Goal: Task Accomplishment & Management: Use online tool/utility

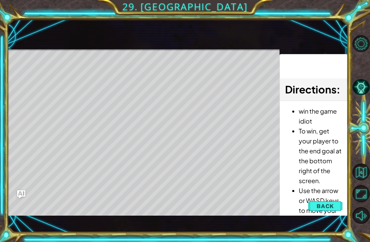
click at [325, 163] on li "To win, get your player to the end goal at the bottom right of the screen." at bounding box center [319, 156] width 43 height 60
click at [324, 169] on li "To win, get your player to the end goal at the bottom right of the screen." at bounding box center [319, 156] width 43 height 60
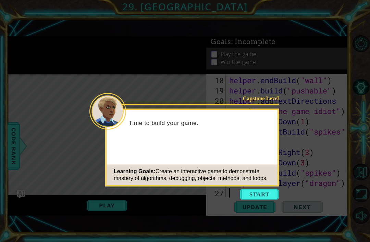
scroll to position [216, 0]
click at [263, 190] on button "Start" at bounding box center [259, 194] width 39 height 11
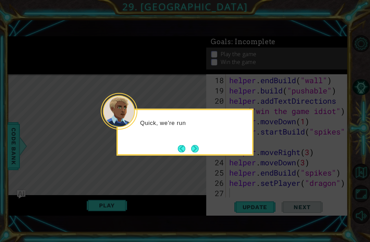
click at [199, 145] on button "Next" at bounding box center [195, 149] width 8 height 8
click at [194, 145] on button "Next" at bounding box center [195, 149] width 8 height 8
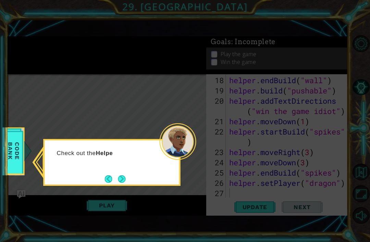
click at [124, 179] on button "Next" at bounding box center [122, 179] width 8 height 8
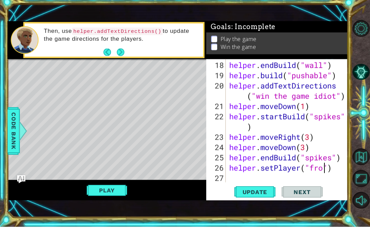
scroll to position [0, 4]
type textarea "helper.setPlayer("frog")"
click at [104, 199] on button "Play" at bounding box center [107, 205] width 40 height 13
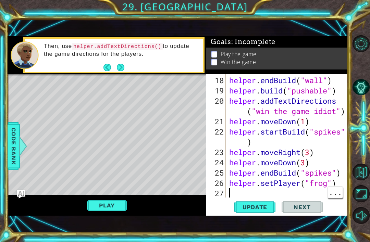
scroll to position [15, 0]
type textarea "helper.setPlayer("frog")"
type textarea "helper.setPlayer("dragon")"
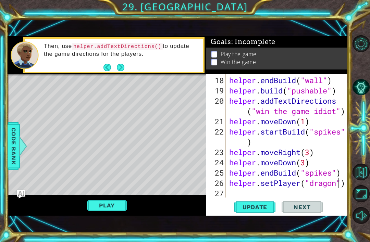
click at [248, 206] on span "Update" at bounding box center [254, 207] width 39 height 7
click at [110, 206] on button "Play" at bounding box center [107, 205] width 40 height 13
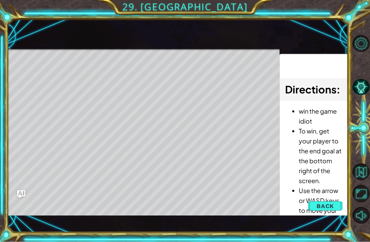
click at [321, 204] on span "Back" at bounding box center [324, 206] width 17 height 7
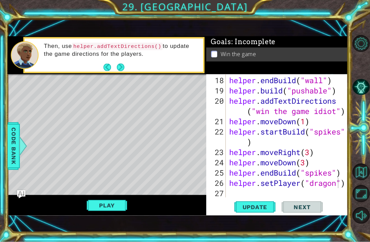
scroll to position [15, 0]
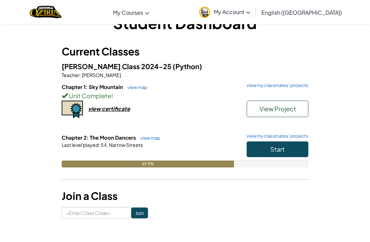
scroll to position [24, 0]
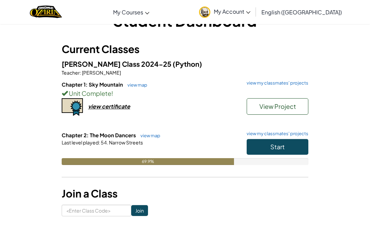
click at [289, 133] on link "view my classmates' projects" at bounding box center [275, 134] width 65 height 4
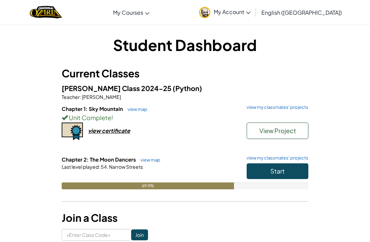
click at [257, 106] on link "view my classmates' projects" at bounding box center [275, 107] width 65 height 4
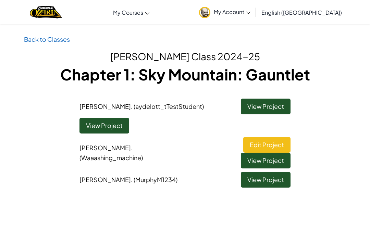
click at [280, 172] on link "View Project" at bounding box center [266, 180] width 50 height 16
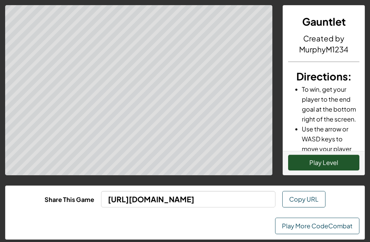
scroll to position [1, 0]
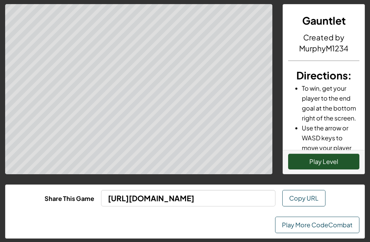
click at [324, 161] on button "Play Level" at bounding box center [323, 162] width 71 height 16
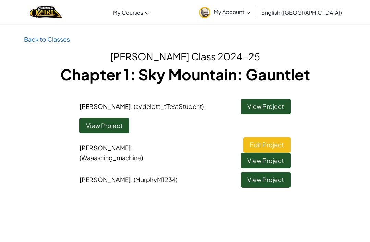
click at [272, 113] on link "View Project" at bounding box center [266, 107] width 50 height 16
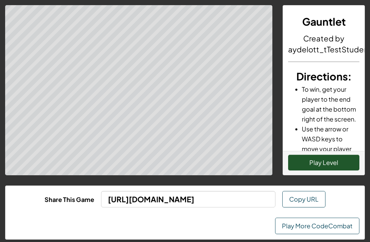
click at [340, 160] on button "Play Level" at bounding box center [323, 163] width 71 height 16
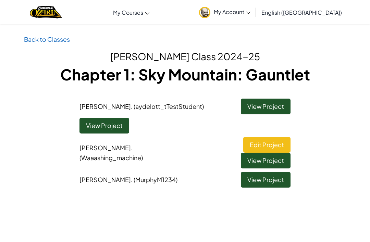
click at [280, 153] on link "View Project" at bounding box center [266, 161] width 50 height 16
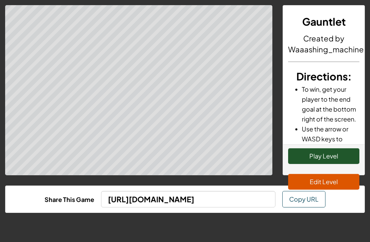
click at [323, 161] on button "Play Level" at bounding box center [323, 156] width 71 height 16
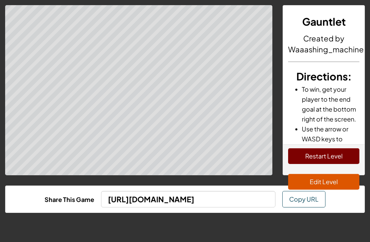
click at [331, 162] on button "Restart Level" at bounding box center [323, 156] width 71 height 16
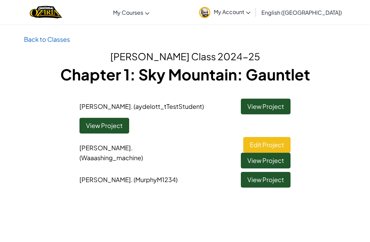
click at [250, 13] on span "My Account" at bounding box center [232, 11] width 37 height 7
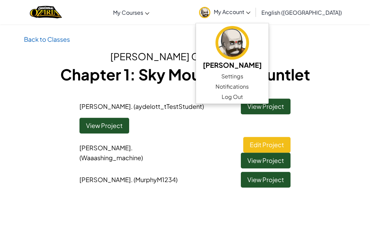
click at [143, 13] on span "My Courses" at bounding box center [128, 12] width 30 height 7
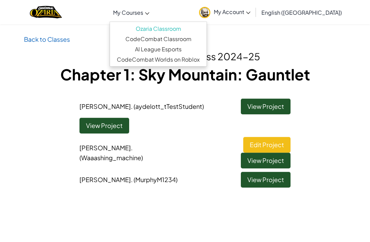
click at [203, 41] on link "CodeCombat Classroom" at bounding box center [158, 39] width 97 height 10
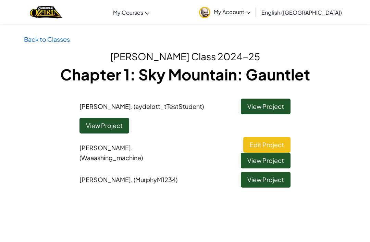
click at [0, 0] on link "CodeCombat Classroom" at bounding box center [0, 0] width 0 height 0
click at [109, 126] on link "View Project" at bounding box center [104, 126] width 50 height 16
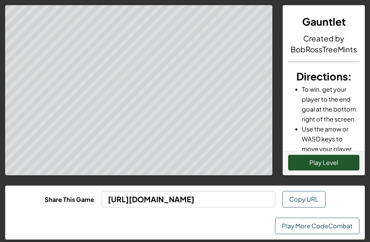
click at [334, 160] on button "Play Level" at bounding box center [323, 163] width 71 height 16
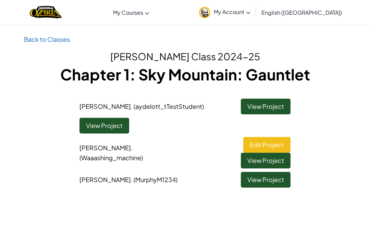
click at [243, 137] on link "Edit Project" at bounding box center [266, 145] width 47 height 16
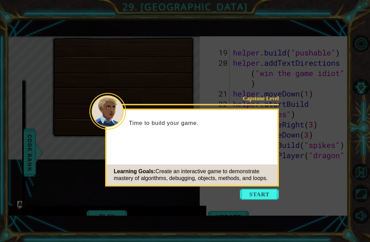
scroll to position [236, 0]
click at [265, 194] on button "Start" at bounding box center [259, 194] width 39 height 11
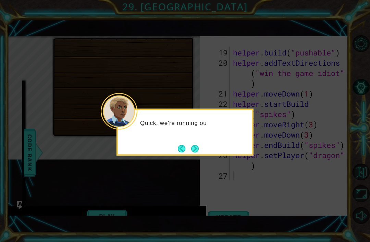
click at [195, 150] on button "Next" at bounding box center [195, 149] width 8 height 8
click at [192, 150] on button "Next" at bounding box center [195, 149] width 8 height 8
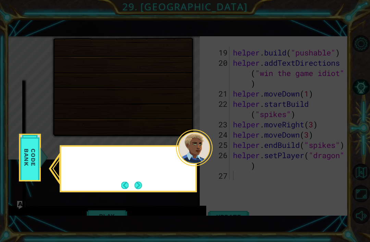
scroll to position [30, 0]
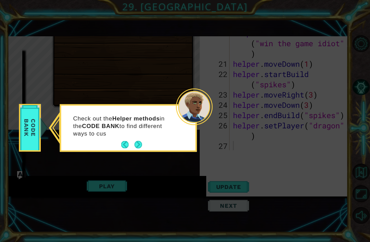
click at [141, 145] on button "Next" at bounding box center [138, 145] width 8 height 8
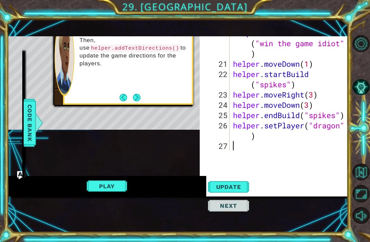
click at [138, 86] on div "Then, use helper.addTextDirections() to update the game directions for the play…" at bounding box center [127, 57] width 127 height 92
click at [137, 97] on button "Next" at bounding box center [137, 98] width 8 height 8
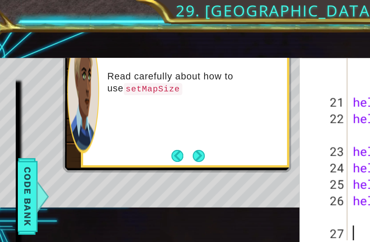
click at [133, 96] on button "Next" at bounding box center [137, 98] width 8 height 8
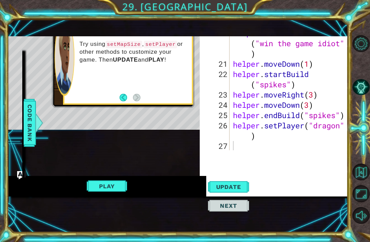
click at [273, 161] on div "19 20 21 22 23 24 25 26 27 helper . build ( "pushable" ) helper . addTextDirect…" at bounding box center [274, 105] width 148 height 190
type textarea "v"
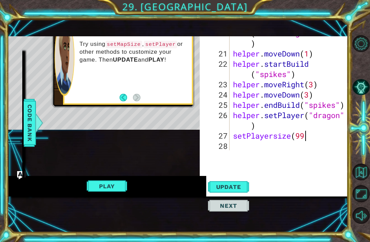
scroll to position [0, 3]
click at [105, 189] on button "Play" at bounding box center [107, 186] width 40 height 13
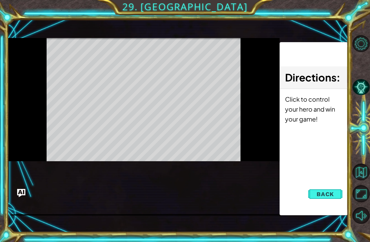
scroll to position [11, 0]
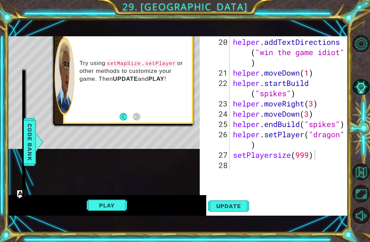
click at [112, 212] on button "Play" at bounding box center [107, 205] width 40 height 13
type textarea "s"
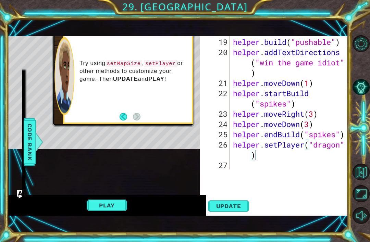
scroll to position [226, 0]
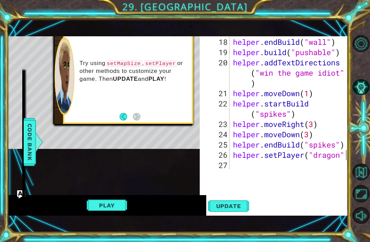
type textarea "helper.setPlayer("dragon")"
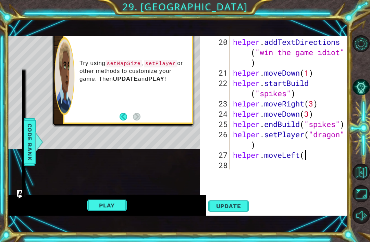
scroll to position [0, 3]
type textarea "helper.moveLeft(5)"
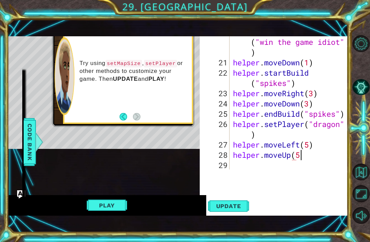
scroll to position [0, 3]
type textarea "helper.moveUp(5)"
click at [101, 201] on button "Play" at bounding box center [107, 205] width 40 height 13
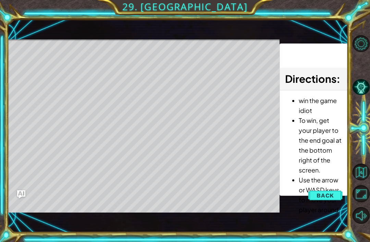
click at [320, 200] on button "Back" at bounding box center [325, 196] width 35 height 14
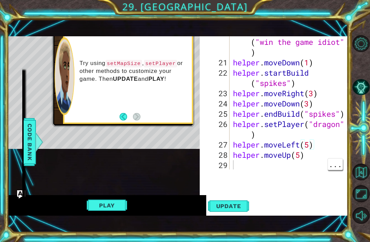
click at [315, 162] on div "helper . addTextDirections ( "win the game idiot" ) helper . moveDown ( 1 ) hel…" at bounding box center [290, 114] width 118 height 175
type textarea "helper.moveUp(4)"
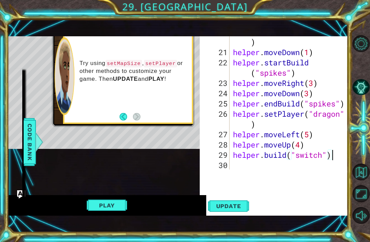
scroll to position [267, 0]
type textarea "[DOMAIN_NAME]("switch")"
click at [28, 140] on span "Code Bank" at bounding box center [29, 142] width 11 height 42
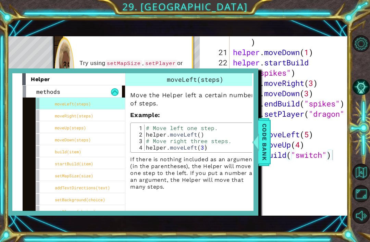
click at [56, 148] on div "build(item)" at bounding box center [87, 151] width 103 height 12
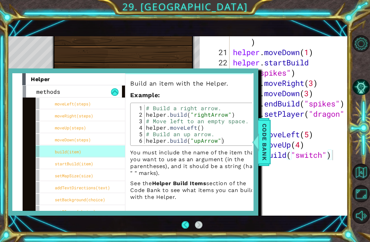
scroll to position [11, 0]
click at [260, 144] on span "Code Bank" at bounding box center [264, 142] width 11 height 42
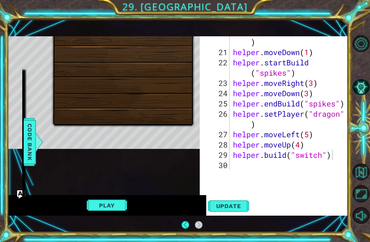
click at [103, 205] on button "Play" at bounding box center [107, 205] width 40 height 13
click at [110, 211] on button "Play" at bounding box center [107, 205] width 40 height 13
type textarea "[DOMAIN_NAME]("lever")"
click at [115, 206] on button "Play" at bounding box center [107, 205] width 40 height 13
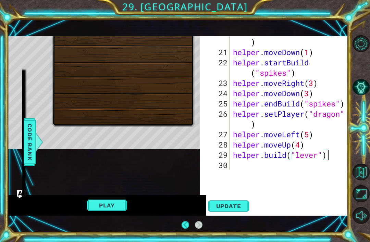
click at [110, 205] on button "Play" at bounding box center [107, 205] width 40 height 13
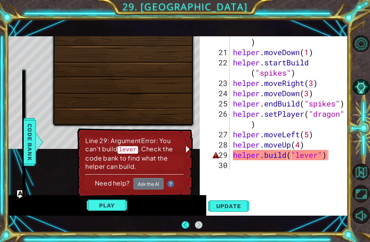
click at [26, 143] on span "Code Bank" at bounding box center [29, 142] width 11 height 42
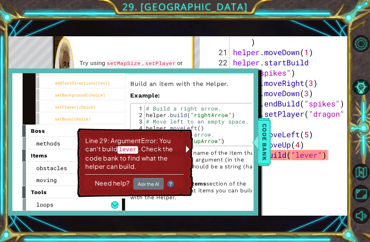
scroll to position [105, 0]
click at [33, 167] on div "obstacles" at bounding box center [72, 168] width 99 height 12
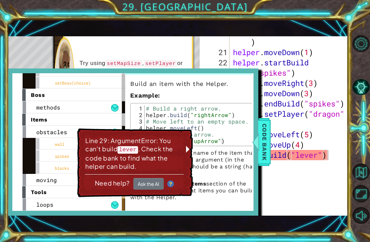
scroll to position [141, 0]
click at [48, 169] on div "blocks" at bounding box center [87, 168] width 103 height 12
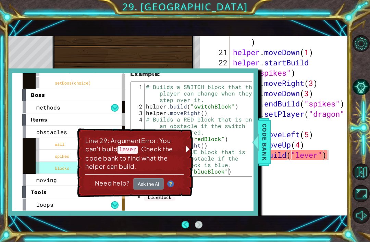
scroll to position [99, 0]
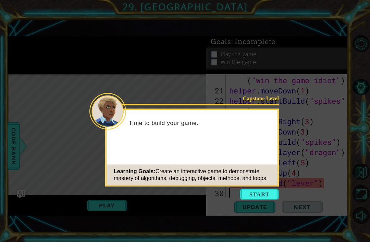
scroll to position [246, 0]
click at [258, 185] on div "Learning Goals: Create an interactive game to demonstrate mastery of algorithms…" at bounding box center [191, 175] width 171 height 21
click at [261, 195] on button "Start" at bounding box center [259, 194] width 39 height 11
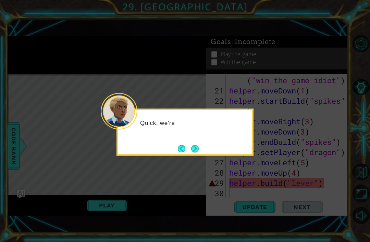
click at [197, 147] on button "Next" at bounding box center [194, 148] width 13 height 13
click at [196, 144] on button "Next" at bounding box center [194, 148] width 11 height 11
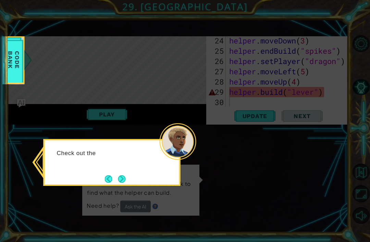
click at [125, 174] on button "Next" at bounding box center [122, 179] width 12 height 12
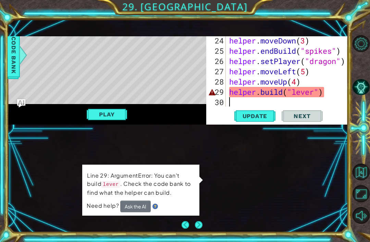
click at [301, 173] on div "1 ההההההההההההההההההההההההההההההההההההההההההההההההההההההההההההההההההההההההההההה…" at bounding box center [178, 125] width 340 height 179
click at [103, 116] on button "Play" at bounding box center [107, 114] width 40 height 13
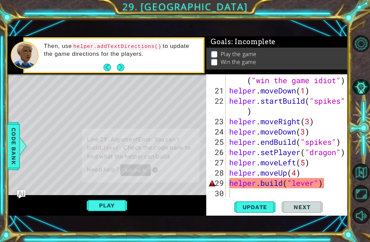
scroll to position [0, 0]
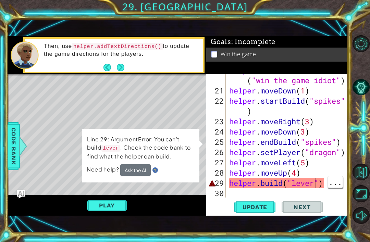
click at [307, 177] on div "helper . addTextDirections ( "win the game idiot" ) helper . moveDown ( 1 ) hel…" at bounding box center [289, 142] width 122 height 154
type textarea "helper.moveUp(4)"
click at [307, 188] on div "helper . addTextDirections ( "win the game idiot" ) helper . moveDown ( 1 ) hel…" at bounding box center [289, 142] width 122 height 154
click at [313, 182] on div "helper . addTextDirections ( "win the game idiot" ) helper . moveDown ( 1 ) hel…" at bounding box center [289, 142] width 122 height 154
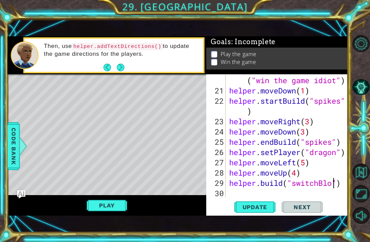
scroll to position [0, 5]
type textarea "[DOMAIN_NAME]("switchBlock")"
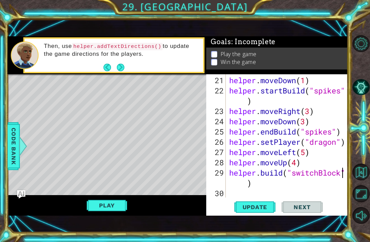
click at [107, 202] on button "Play" at bounding box center [107, 205] width 40 height 13
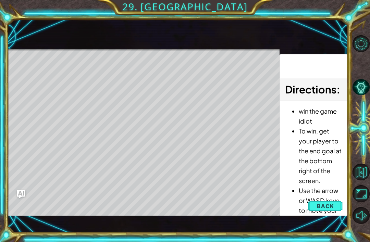
click at [328, 202] on button "Back" at bounding box center [325, 206] width 35 height 14
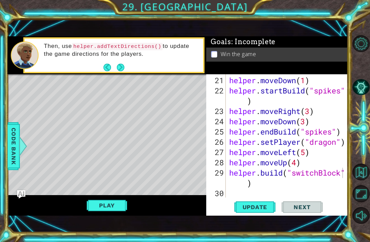
click at [279, 187] on div "helper . moveDown ( 1 ) helper . startBuild ( "spikes" ) helper . moveRight ( 3…" at bounding box center [289, 147] width 122 height 144
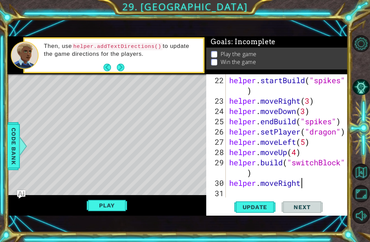
scroll to position [0, 3]
type textarea "helper.moveRight()"
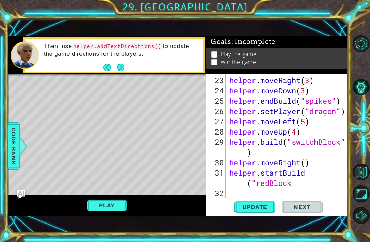
scroll to position [0, 5]
type textarea "helper.startBuild("redBlock")"
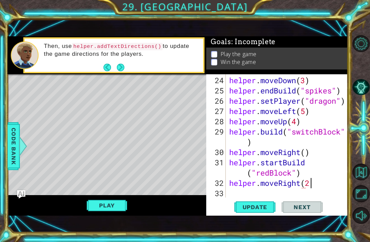
scroll to position [0, 3]
type textarea "helper.moveRight(2)"
type textarea "helper.moveRight()"
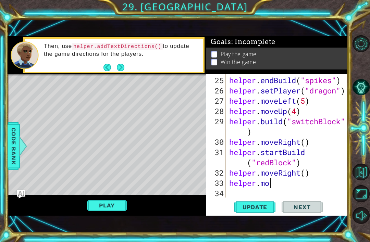
scroll to position [0, 2]
type textarea "helper.moveUp()"
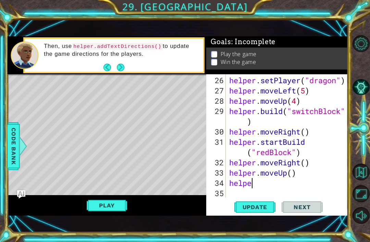
scroll to position [0, 0]
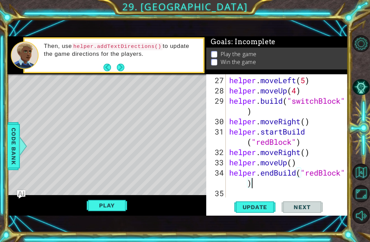
click at [110, 206] on button "Play" at bounding box center [107, 205] width 40 height 13
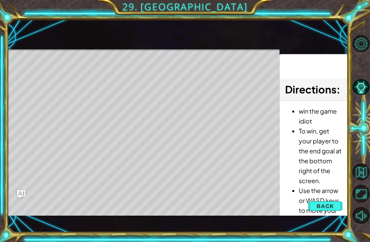
click at [328, 205] on span "Back" at bounding box center [324, 206] width 17 height 7
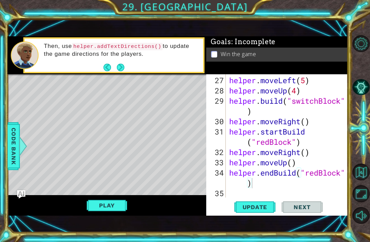
click at [105, 204] on button "Play" at bounding box center [107, 205] width 40 height 13
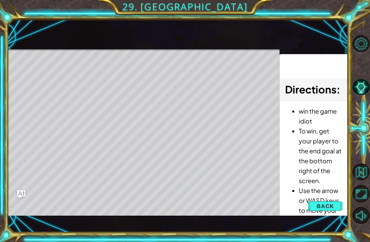
click at [331, 203] on span "Back" at bounding box center [324, 206] width 17 height 7
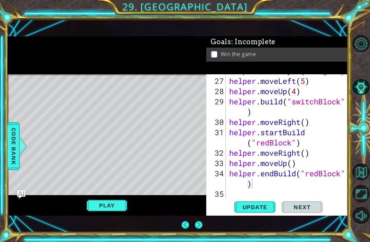
scroll to position [328, 0]
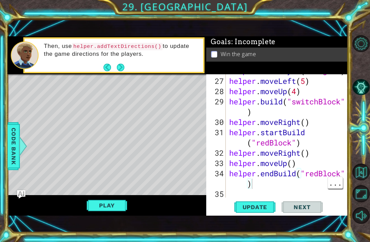
type textarea "helper.endBuild("redBlock")"
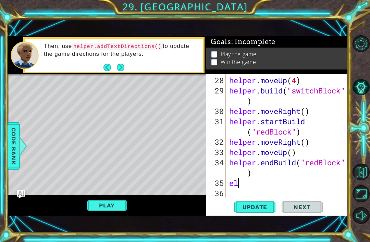
scroll to position [1, 0]
type textarea "e"
type textarea "helper.moveLeft(2)"
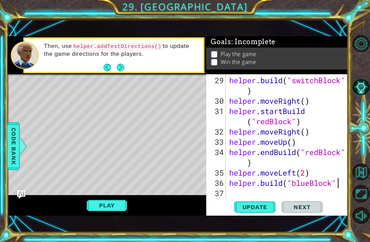
scroll to position [1, 5]
click at [260, 209] on span "Update" at bounding box center [254, 207] width 39 height 7
click at [107, 206] on button "Play" at bounding box center [107, 205] width 40 height 13
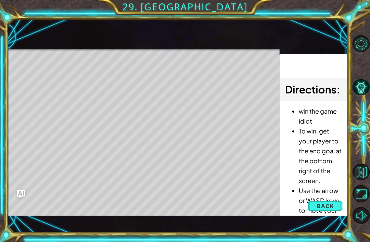
click at [335, 208] on button "Back" at bounding box center [325, 206] width 35 height 14
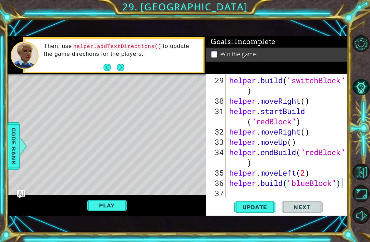
click at [99, 206] on button "Play" at bounding box center [107, 205] width 40 height 13
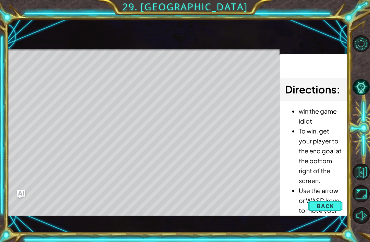
click at [335, 200] on button "Back" at bounding box center [325, 206] width 35 height 14
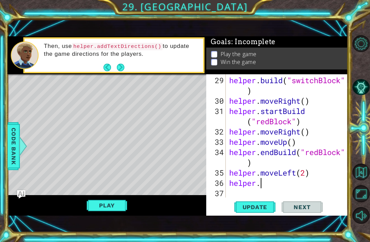
scroll to position [1, 1]
type textarea "helper."
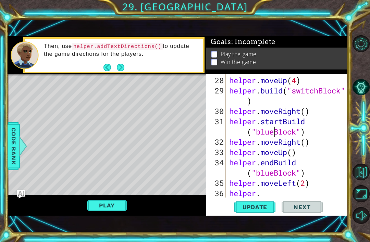
scroll to position [1, 5]
click at [110, 208] on button "Play" at bounding box center [107, 205] width 40 height 13
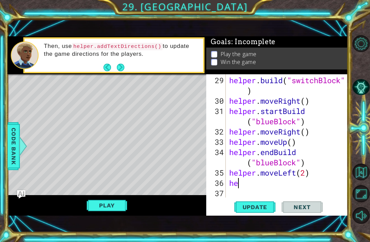
scroll to position [1, 0]
type textarea "h"
click at [103, 209] on button "Play" at bounding box center [107, 205] width 40 height 13
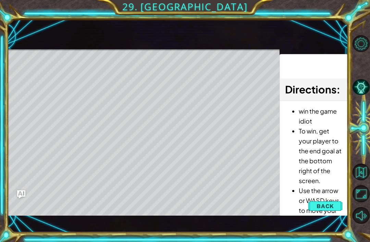
click at [329, 200] on button "Back" at bounding box center [325, 206] width 35 height 14
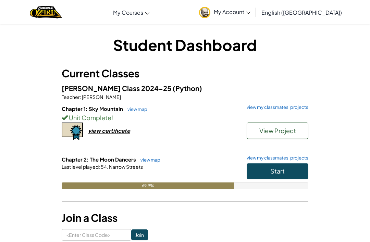
click at [250, 10] on span "My Account" at bounding box center [232, 11] width 37 height 7
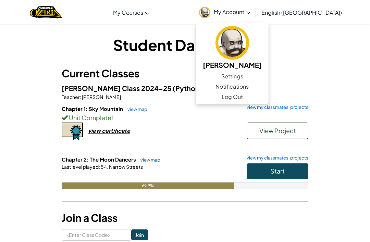
click at [327, 9] on span "English ([GEOGRAPHIC_DATA])" at bounding box center [301, 12] width 80 height 7
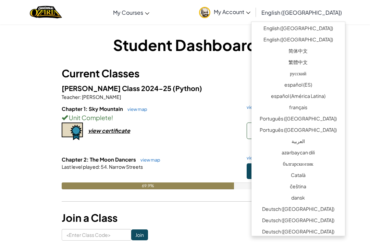
click at [254, 7] on link "My Account" at bounding box center [224, 12] width 58 height 22
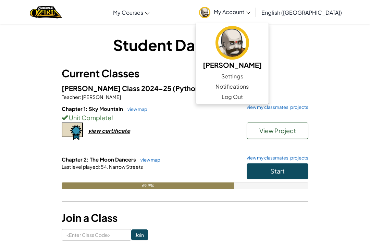
click at [330, 50] on div "Student Dashboard Current Classes [PERSON_NAME] Class 2024-25 (Python) Teacher …" at bounding box center [185, 137] width 332 height 206
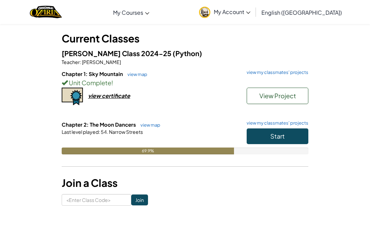
scroll to position [33, 0]
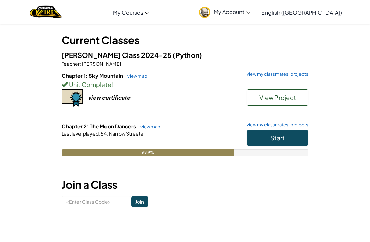
click at [282, 120] on div "Chapter 1: Sky Mountain view map view my classmates' projects Unit Complete ! V…" at bounding box center [185, 97] width 246 height 51
click at [263, 72] on link "view my classmates' projects" at bounding box center [275, 74] width 65 height 4
